Goal: Information Seeking & Learning: Learn about a topic

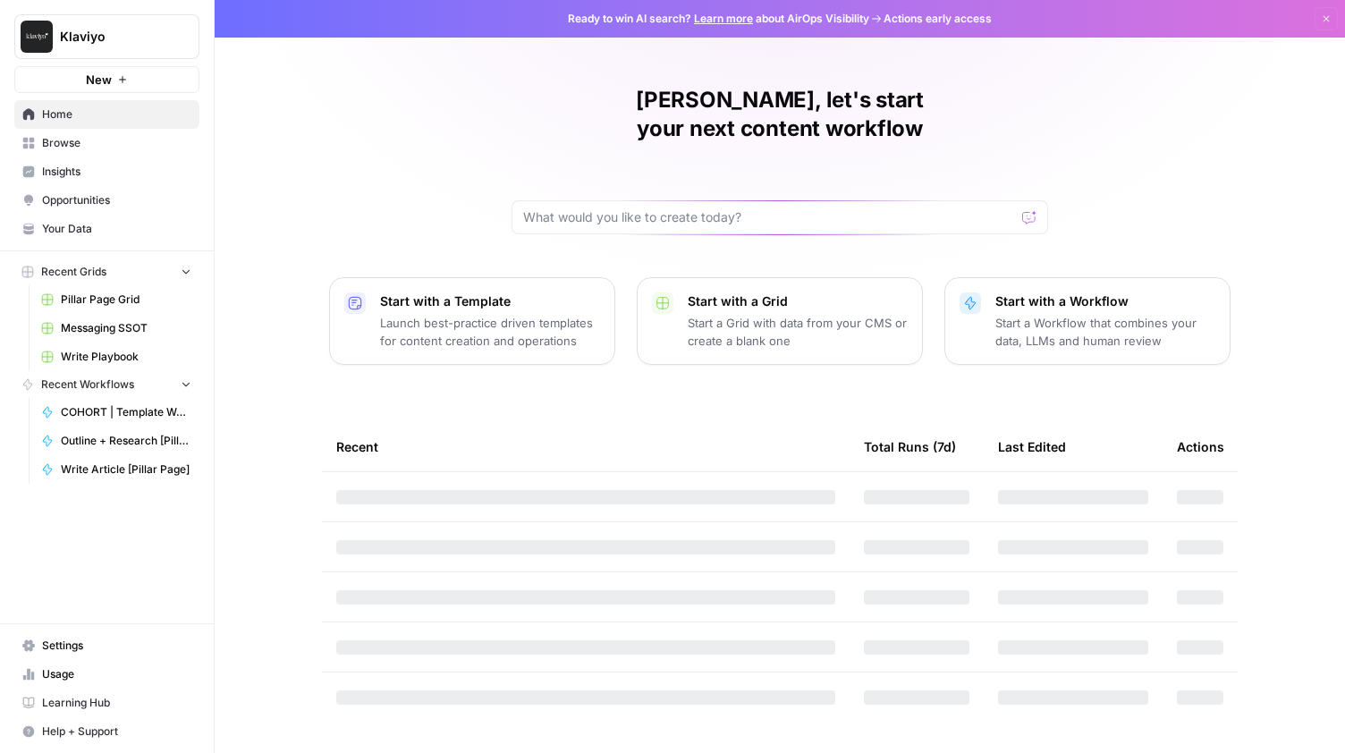
click at [1114, 106] on div "[PERSON_NAME], let's start your next content workflow Start with a Template Lau…" at bounding box center [780, 376] width 1131 height 753
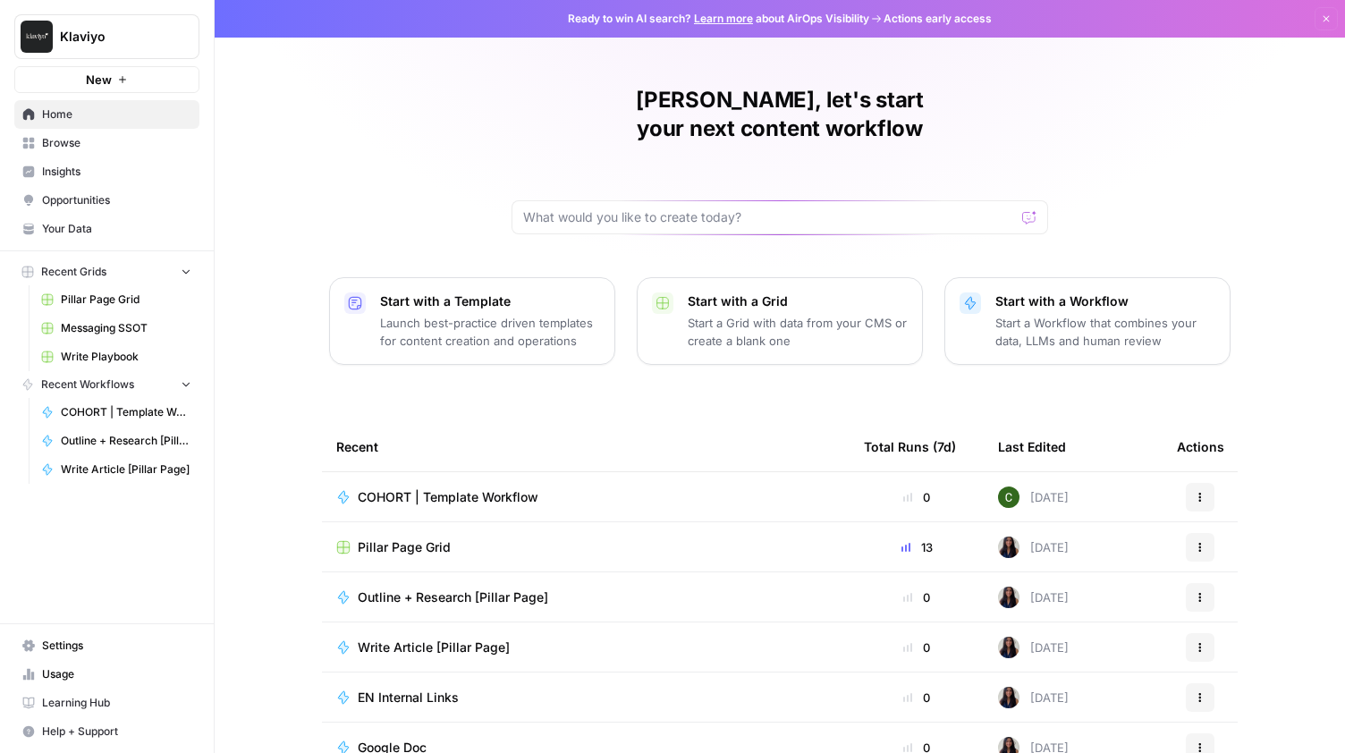
click at [1324, 16] on icon "button" at bounding box center [1327, 19] width 6 height 6
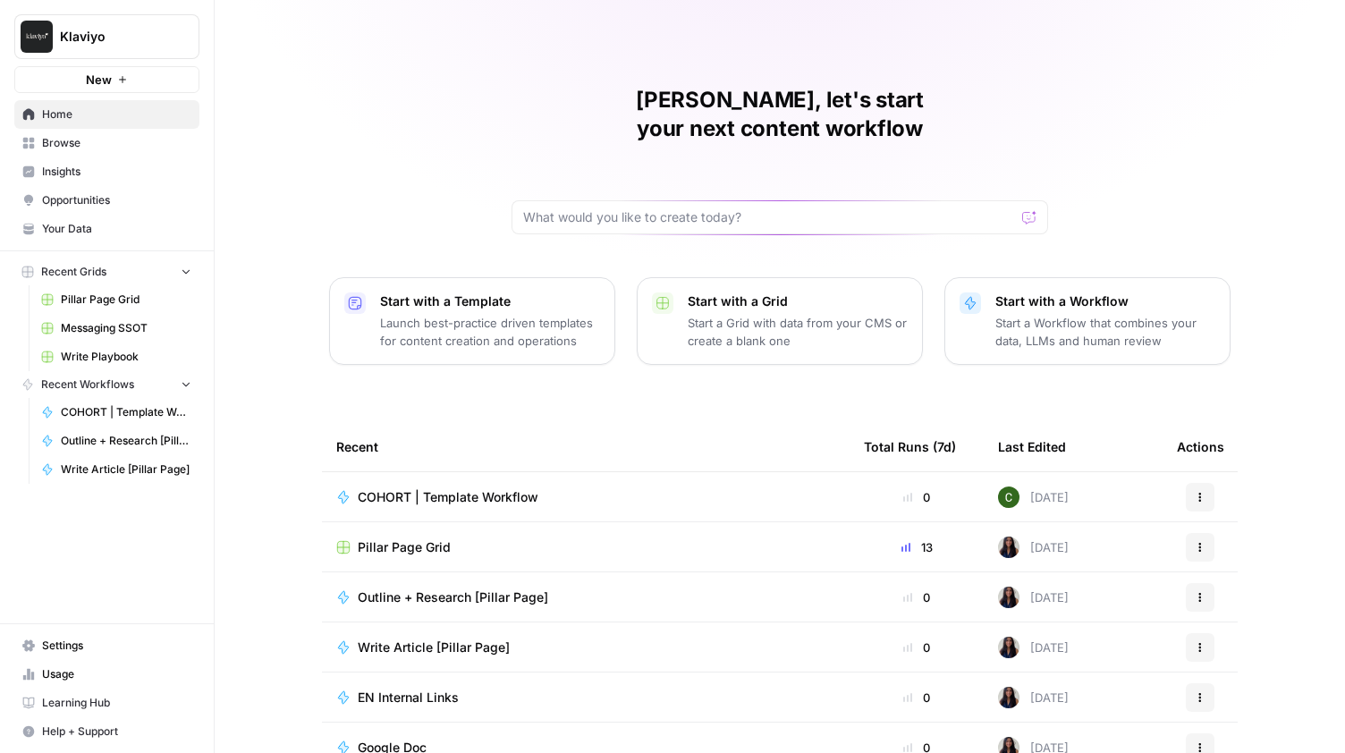
click at [1223, 175] on div "Jenn, let's start your next content workflow Start with a Template Launch best-…" at bounding box center [780, 426] width 1131 height 852
